Goal: Download file/media

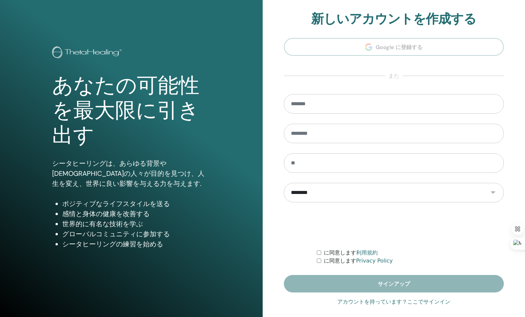
type input "**********"
click at [414, 301] on link "アカウントを持っています？ここでサインイン" at bounding box center [393, 302] width 113 height 8
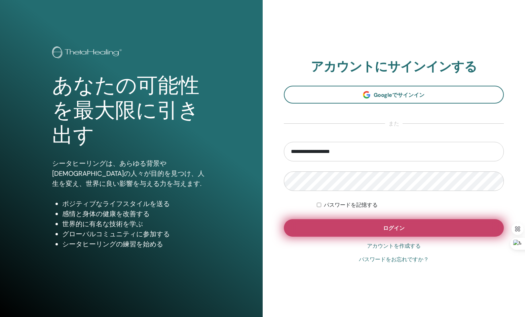
click at [396, 226] on span "ログイン" at bounding box center [394, 228] width 22 height 7
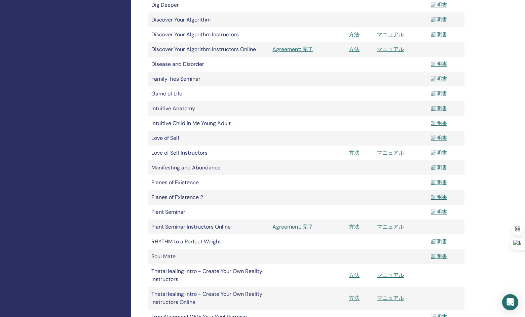
scroll to position [269, 0]
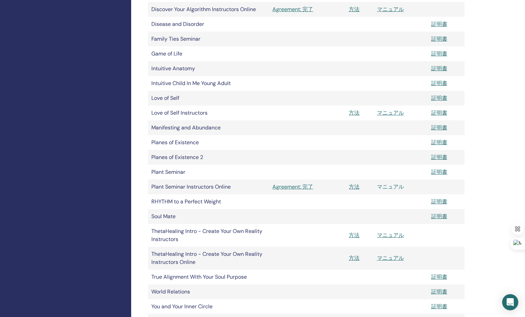
click at [386, 188] on link "マニュアル" at bounding box center [390, 186] width 27 height 7
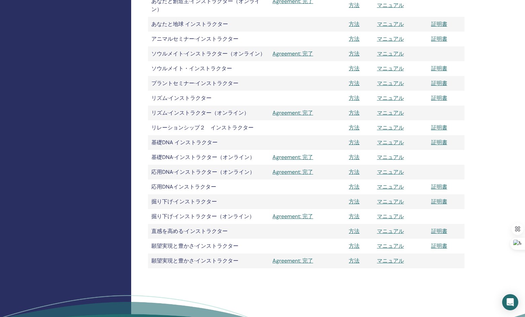
scroll to position [605, 0]
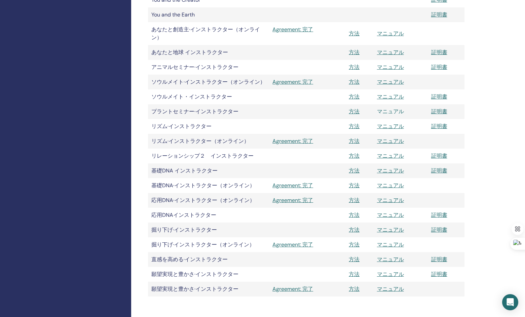
click at [387, 112] on link "マニュアル" at bounding box center [390, 111] width 27 height 7
